Goal: Task Accomplishment & Management: Manage account settings

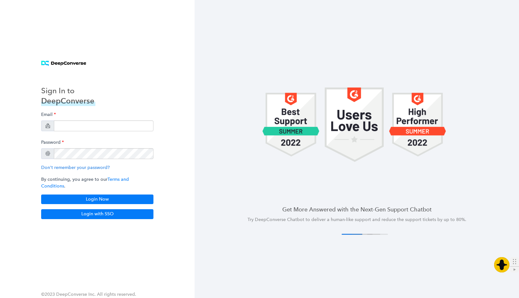
scroll to position [0, 1]
click at [88, 129] on input "email" at bounding box center [104, 125] width 100 height 11
type input "[PERSON_NAME][EMAIL_ADDRESS][DOMAIN_NAME]"
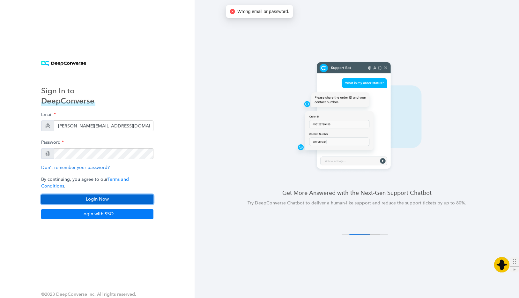
click at [80, 194] on button "Login Now" at bounding box center [97, 199] width 112 height 10
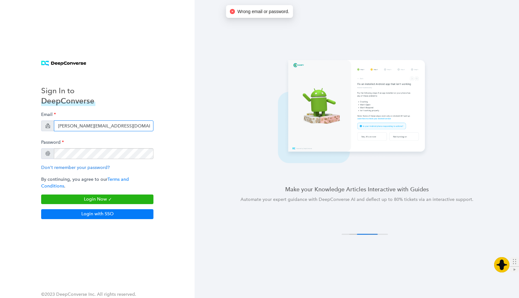
click at [110, 128] on input "[PERSON_NAME][EMAIL_ADDRESS][DOMAIN_NAME]" at bounding box center [104, 125] width 100 height 11
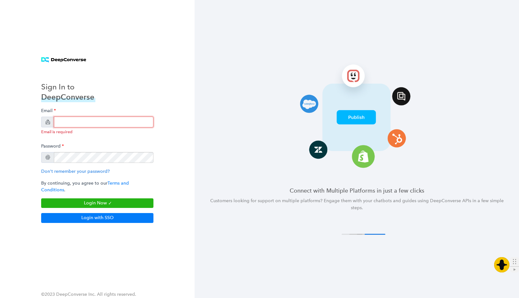
type input "tanner@livemomentous.com"
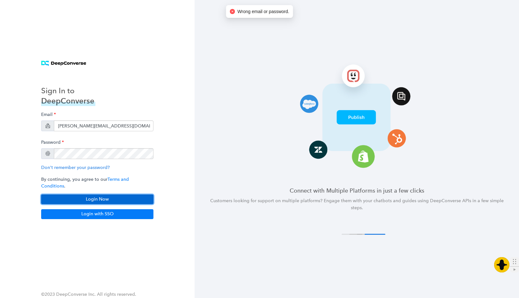
click at [85, 195] on button "Login Now" at bounding box center [97, 199] width 112 height 10
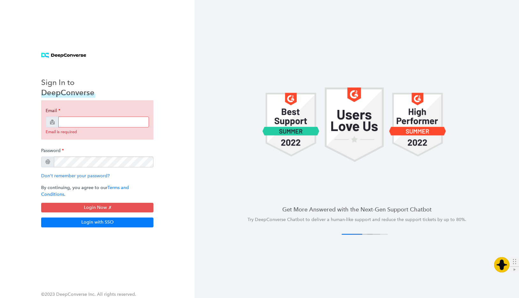
scroll to position [0, 1]
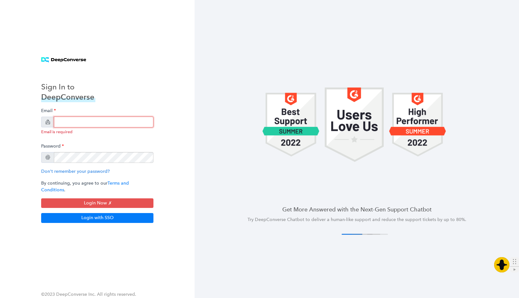
click at [116, 125] on input "email" at bounding box center [104, 121] width 100 height 11
type input "[PERSON_NAME][EMAIL_ADDRESS][DOMAIN_NAME]"
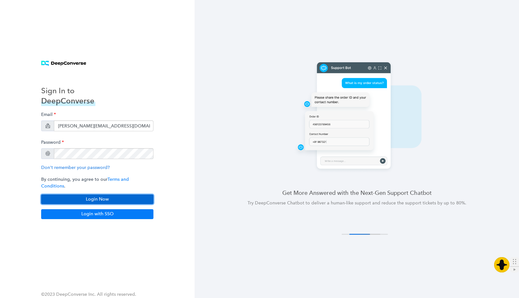
click at [90, 198] on button "Login Now" at bounding box center [97, 199] width 112 height 10
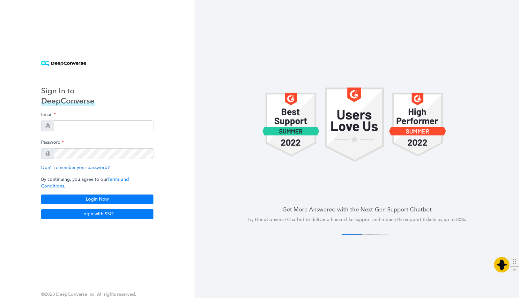
scroll to position [0, 1]
click at [112, 131] on input "email" at bounding box center [104, 125] width 100 height 11
type input "[PERSON_NAME][EMAIL_ADDRESS][DOMAIN_NAME]"
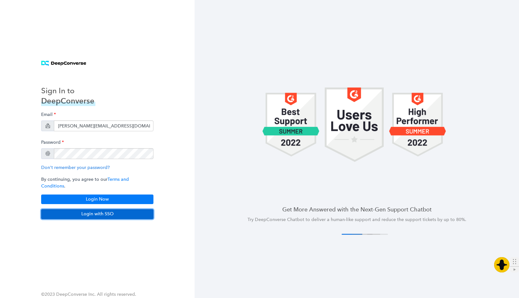
click at [74, 209] on button "Login with SSO" at bounding box center [97, 214] width 112 height 10
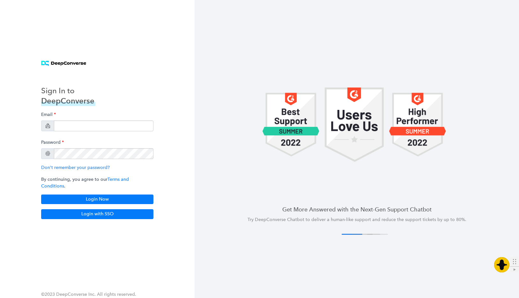
scroll to position [0, 1]
click at [82, 131] on input "email" at bounding box center [104, 125] width 100 height 11
type input "[PERSON_NAME][EMAIL_ADDRESS][DOMAIN_NAME]"
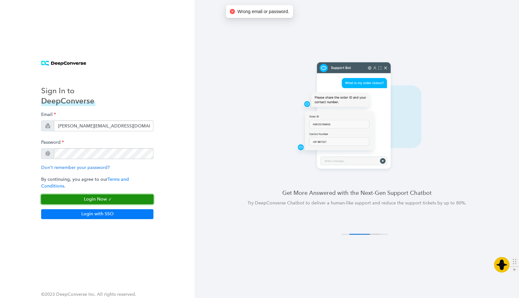
click at [84, 196] on button "Login Now" at bounding box center [97, 199] width 112 height 10
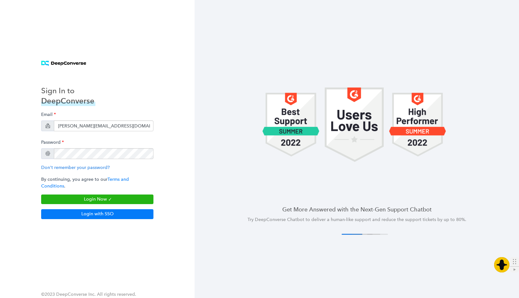
click at [78, 170] on link "Don't remember your password?" at bounding box center [75, 167] width 69 height 5
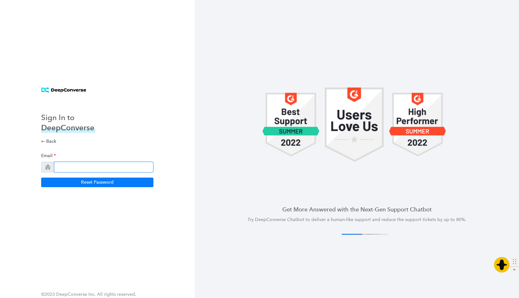
click at [80, 169] on input "email" at bounding box center [104, 166] width 100 height 11
type input "[PERSON_NAME][EMAIL_ADDRESS][DOMAIN_NAME]"
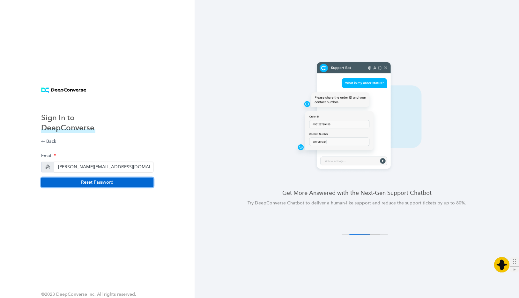
click at [84, 182] on button "Reset Password" at bounding box center [97, 182] width 112 height 10
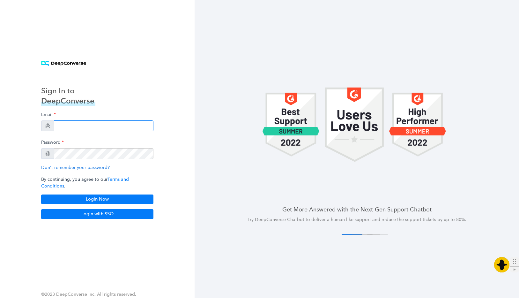
click at [77, 130] on input "email" at bounding box center [104, 125] width 100 height 11
click at [76, 128] on input "email" at bounding box center [104, 125] width 100 height 11
type input "[PERSON_NAME][EMAIL_ADDRESS][DOMAIN_NAME]"
